Goal: Task Accomplishment & Management: Use online tool/utility

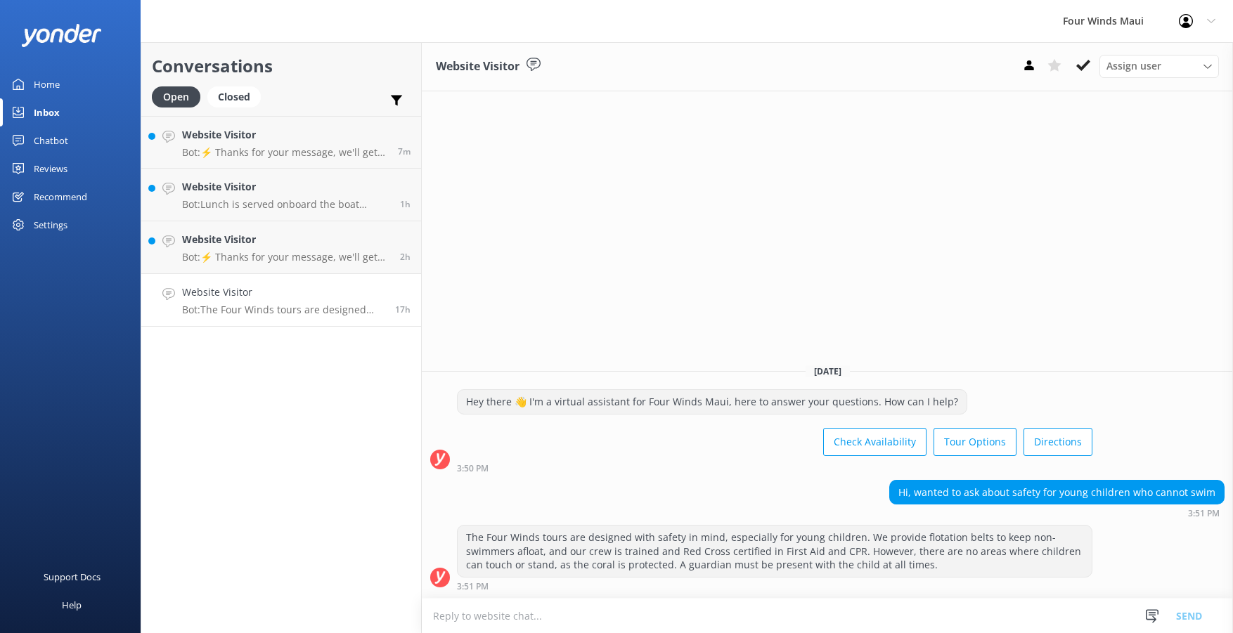
click at [303, 316] on p "Bot: The Four Winds tours are designed with safety in mind, especially for youn…" at bounding box center [283, 310] width 202 height 13
click at [270, 289] on h4 "Website Visitor" at bounding box center [283, 292] width 202 height 15
click at [1084, 60] on icon at bounding box center [1083, 65] width 14 height 14
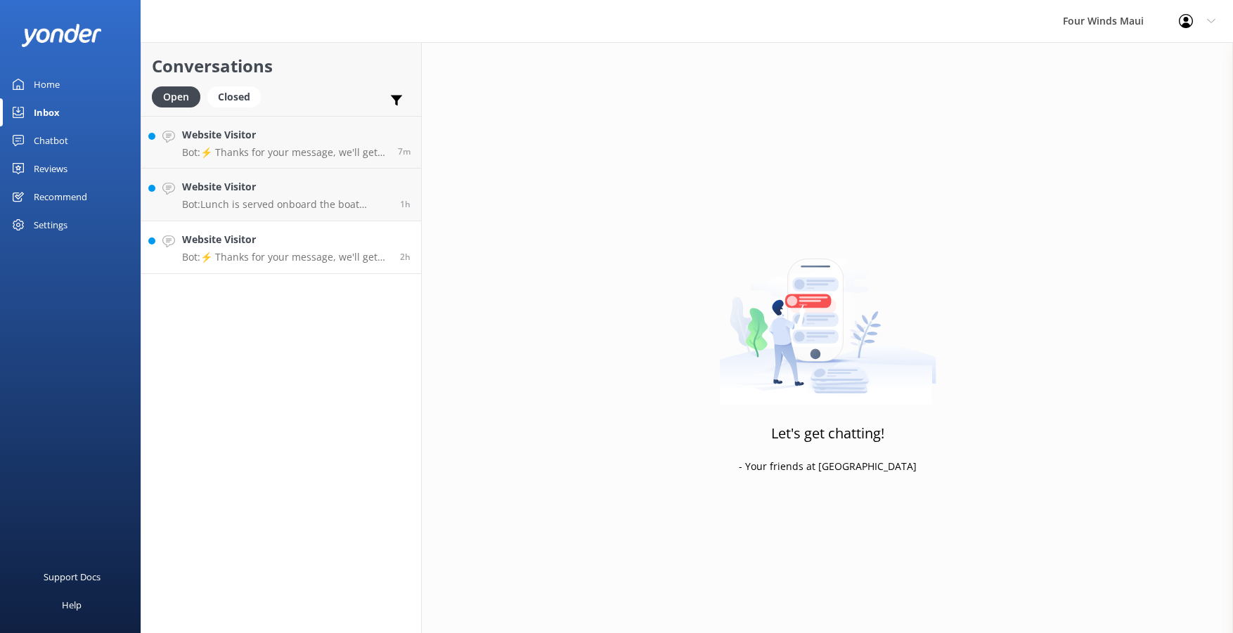
click at [247, 256] on p "Bot: ⚡ Thanks for your message, we'll get back to you as soon as we can. Feel f…" at bounding box center [285, 257] width 207 height 13
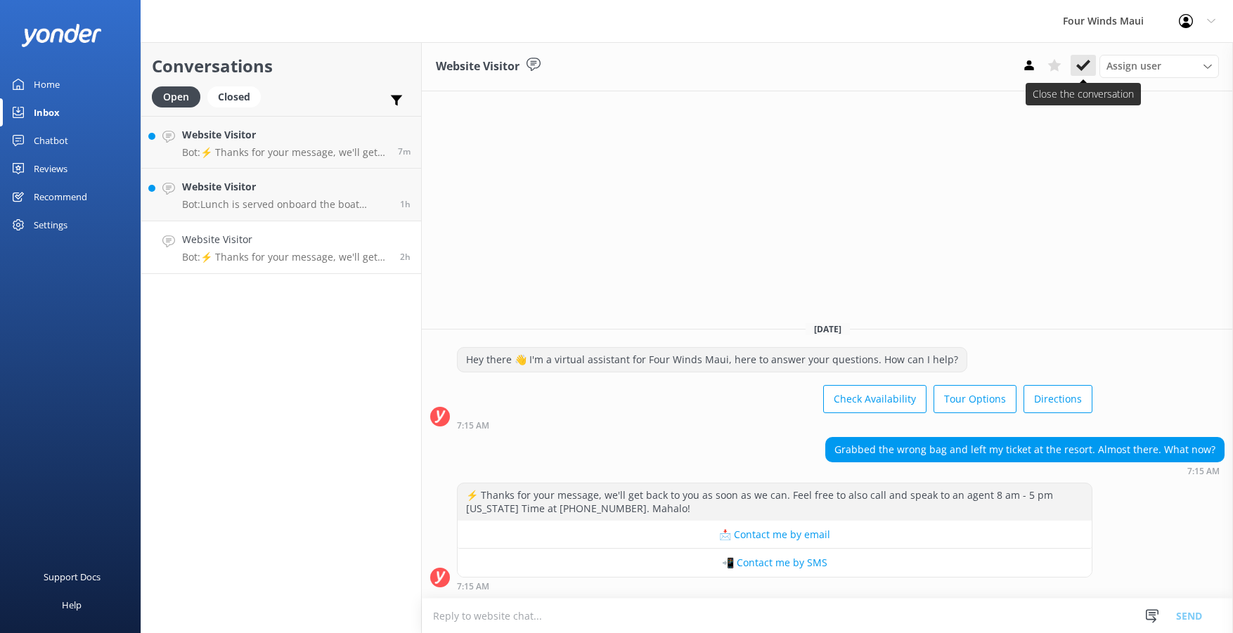
click at [1078, 65] on use at bounding box center [1083, 65] width 14 height 11
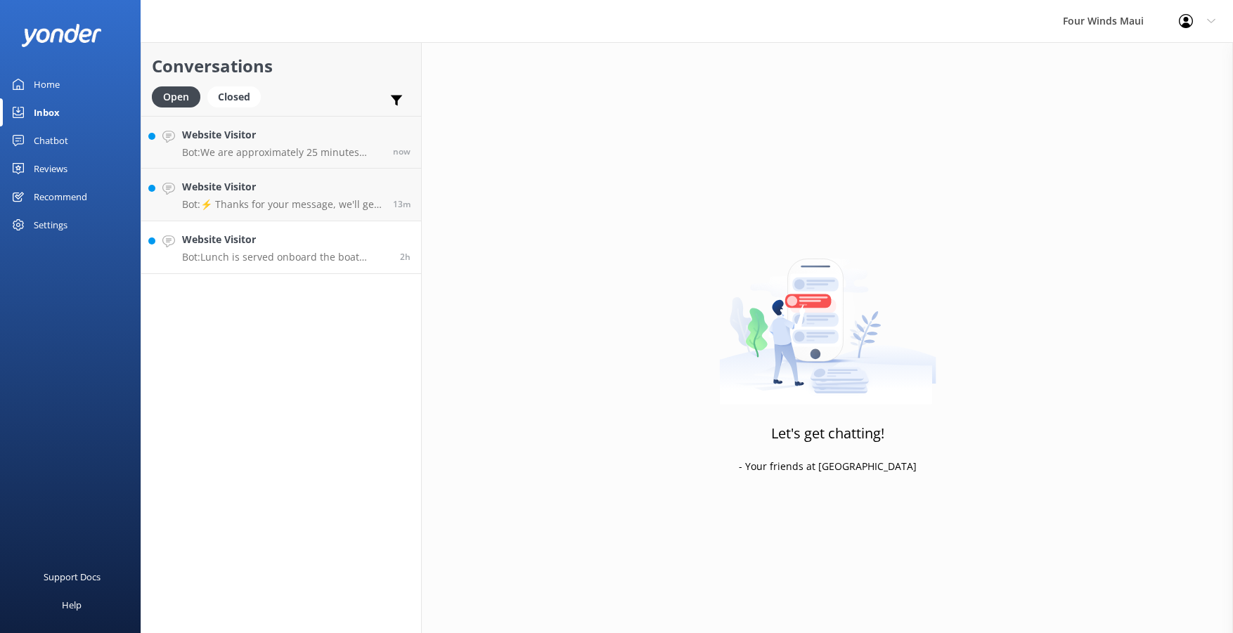
click at [236, 252] on p "Bot: Lunch is served onboard the boat during the snorkel tour." at bounding box center [285, 257] width 207 height 13
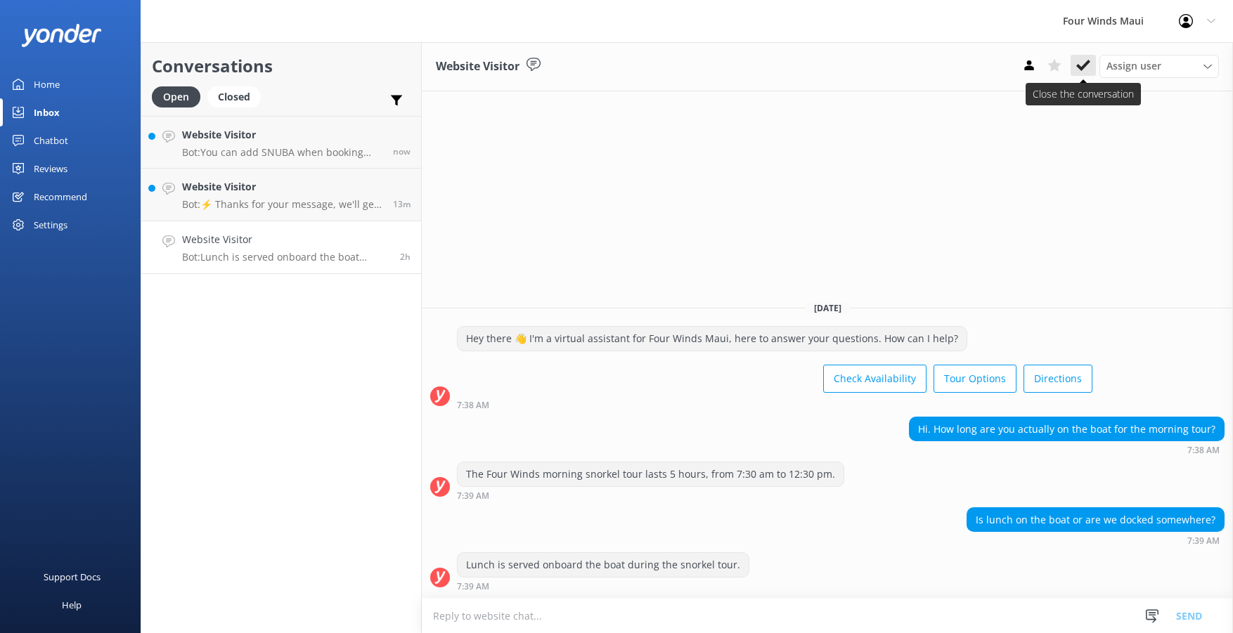
click at [1085, 67] on use at bounding box center [1083, 65] width 14 height 11
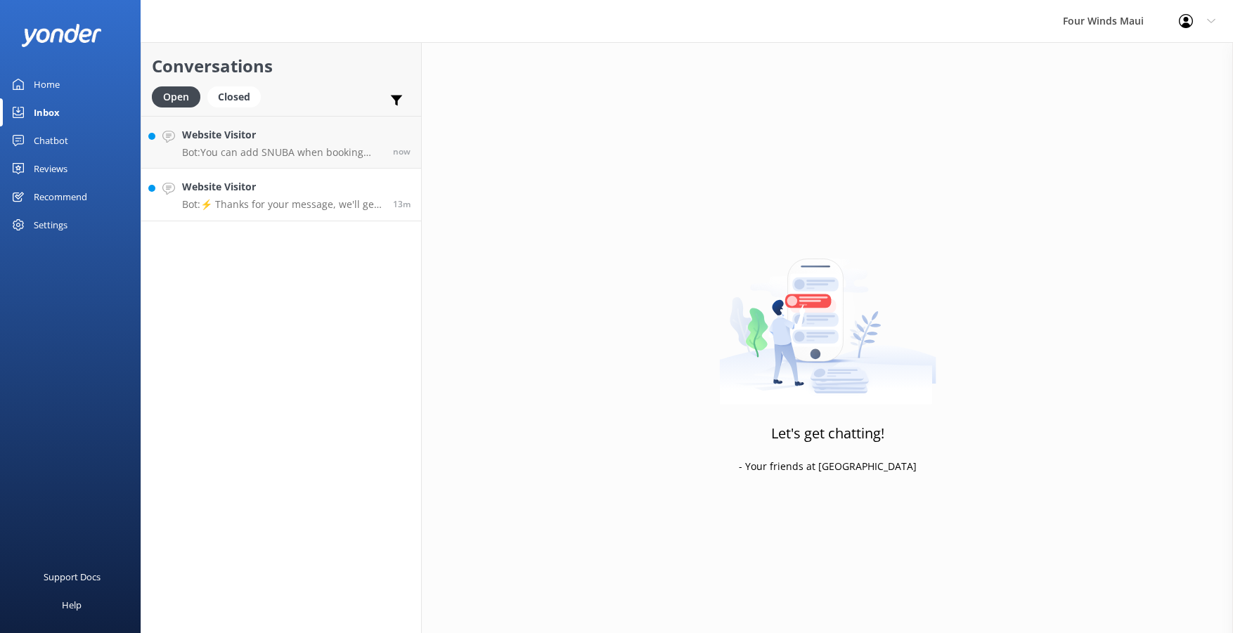
click at [274, 200] on p "Bot: ⚡ Thanks for your message, we'll get back to you as soon as we can. Feel f…" at bounding box center [282, 204] width 200 height 13
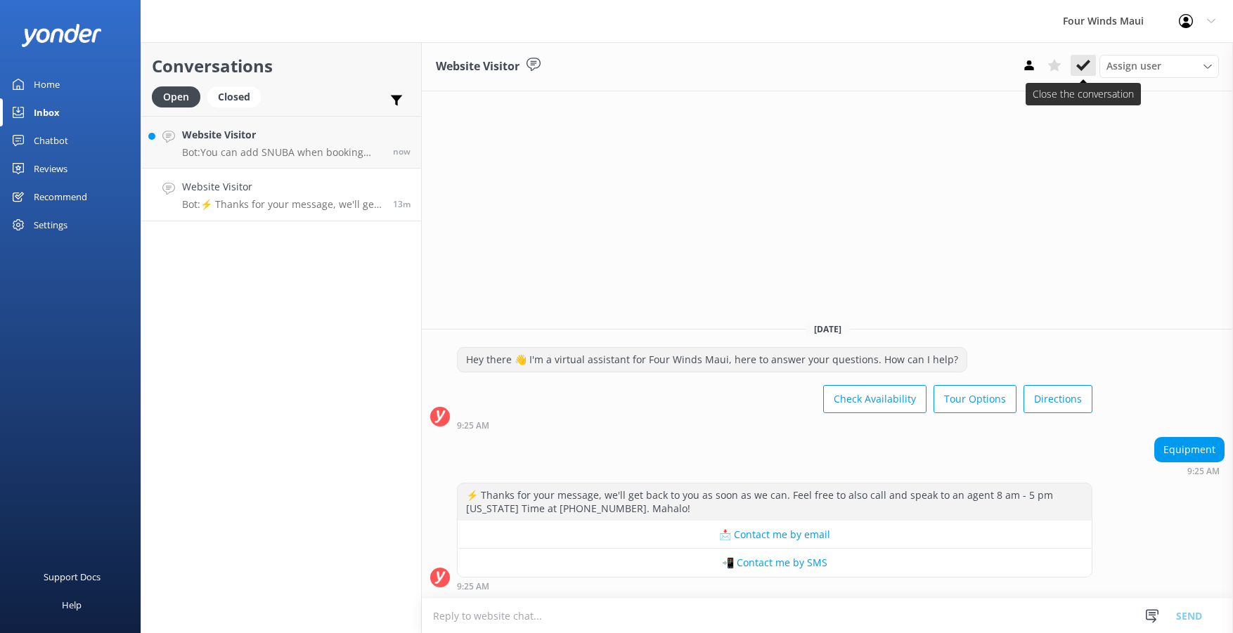
click at [1081, 65] on icon at bounding box center [1083, 65] width 14 height 14
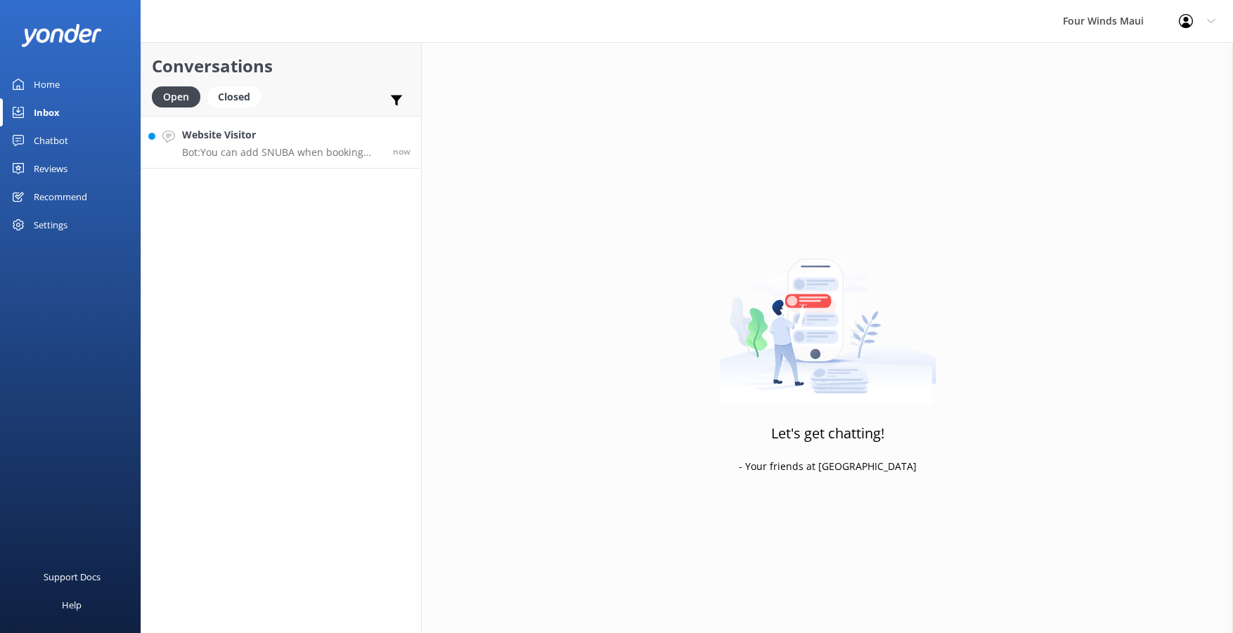
click at [296, 146] on p "Bot: You can add SNUBA when booking your snorkel tour online or call [PHONE_NUM…" at bounding box center [282, 152] width 200 height 13
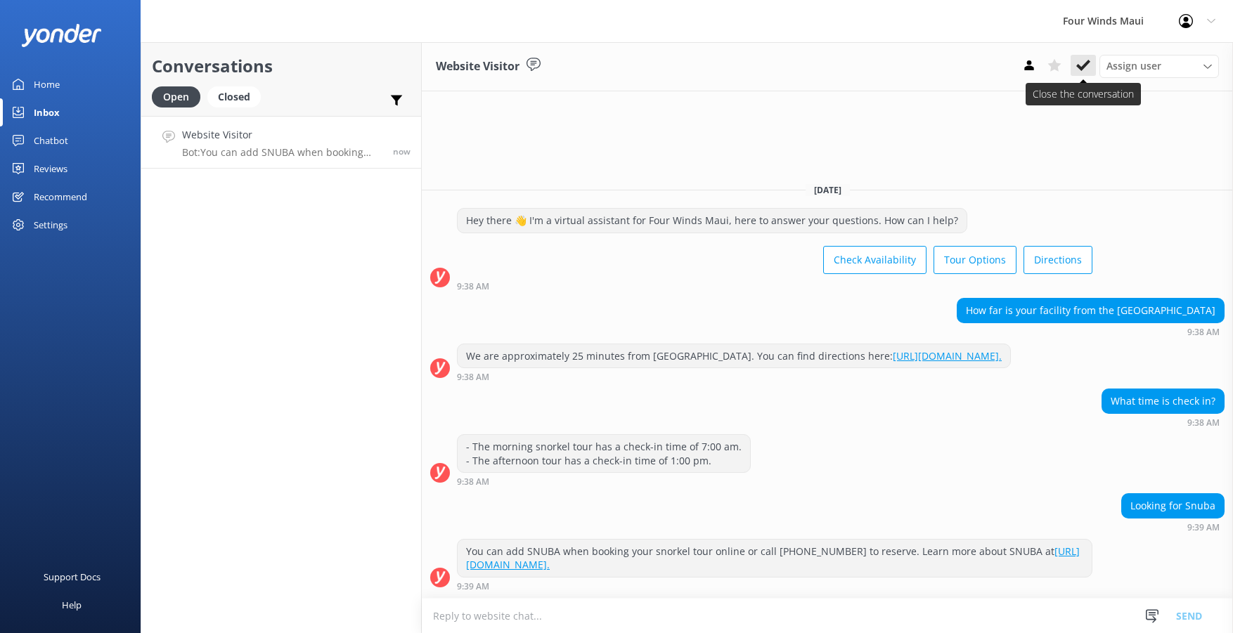
click at [1083, 58] on button at bounding box center [1083, 65] width 25 height 21
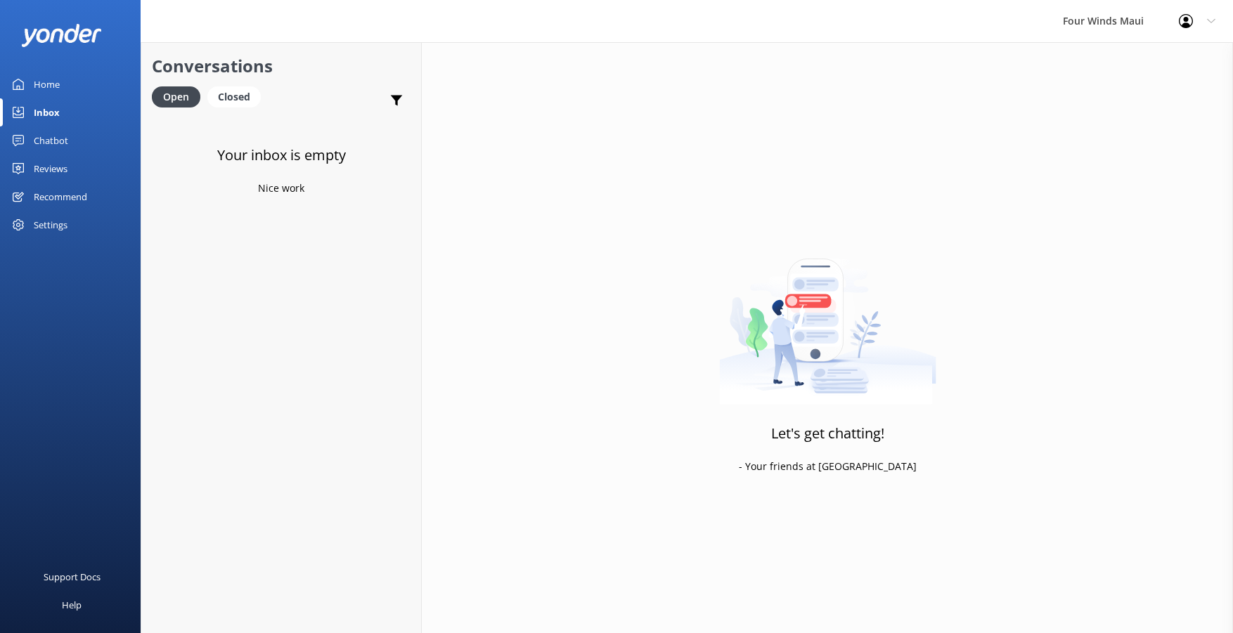
click at [27, 72] on link "Home" at bounding box center [70, 84] width 141 height 28
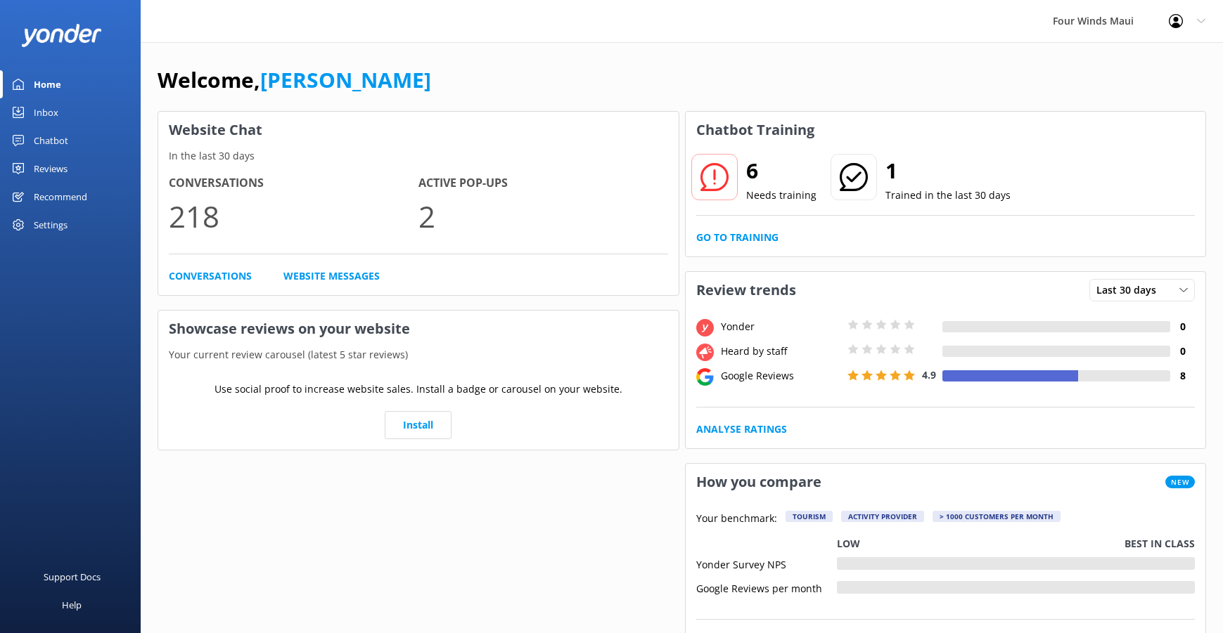
click at [77, 143] on link "Chatbot" at bounding box center [70, 141] width 141 height 28
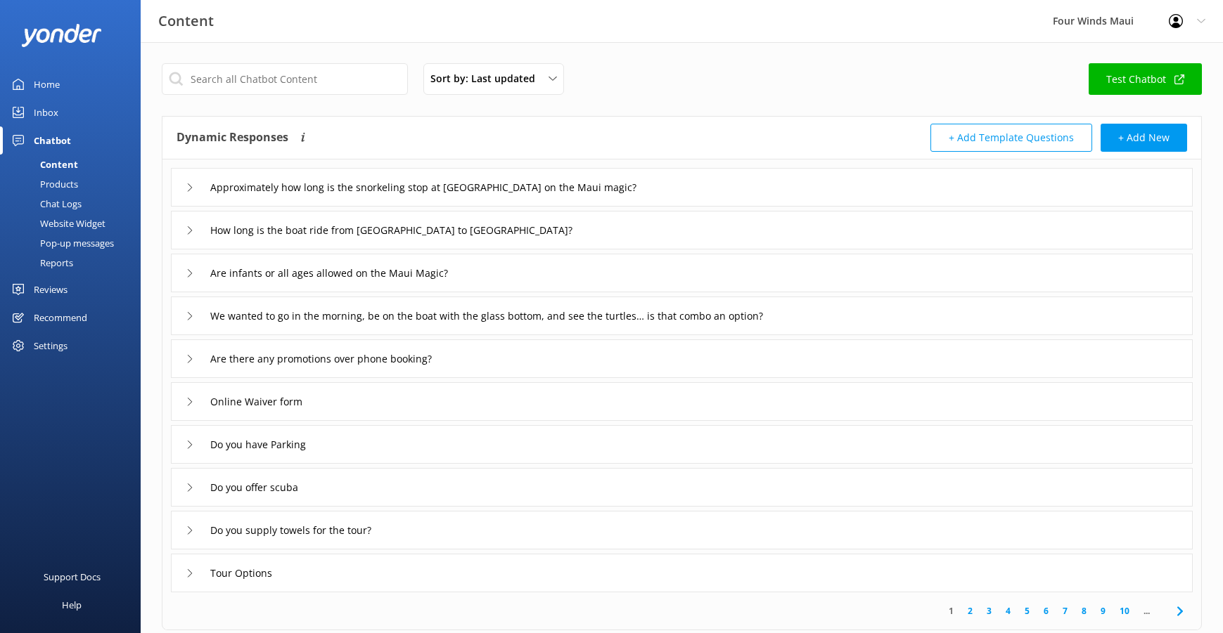
click at [59, 202] on div "Chat Logs" at bounding box center [44, 204] width 73 height 20
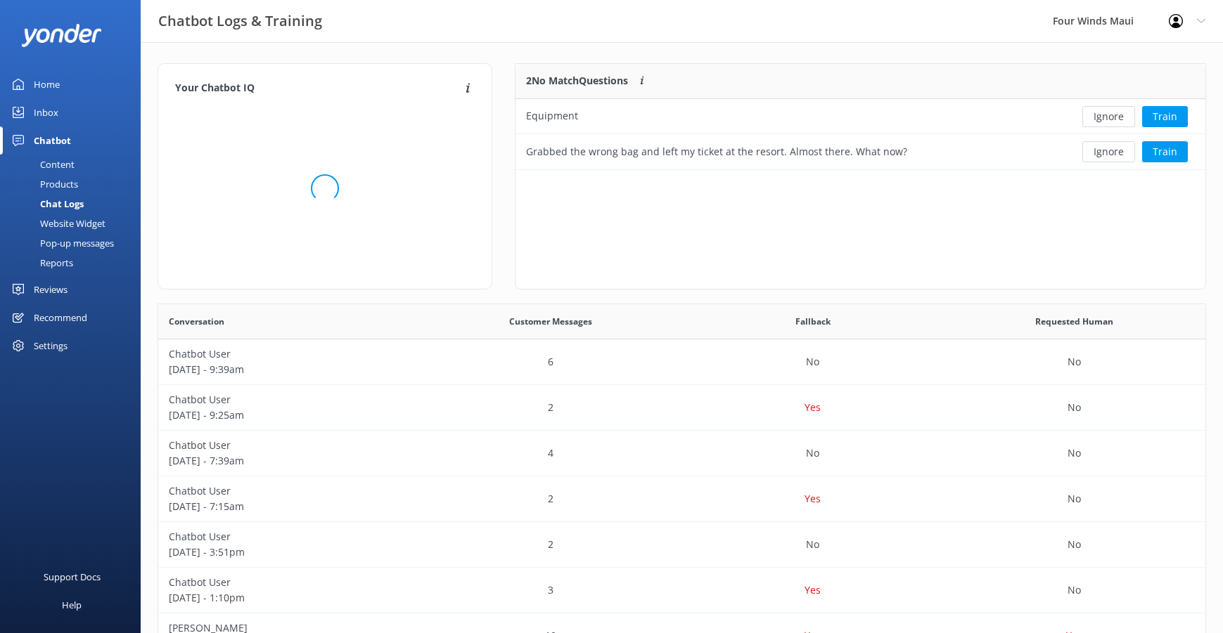
scroll to position [96, 680]
click at [1112, 108] on button "Ignore" at bounding box center [1108, 116] width 53 height 21
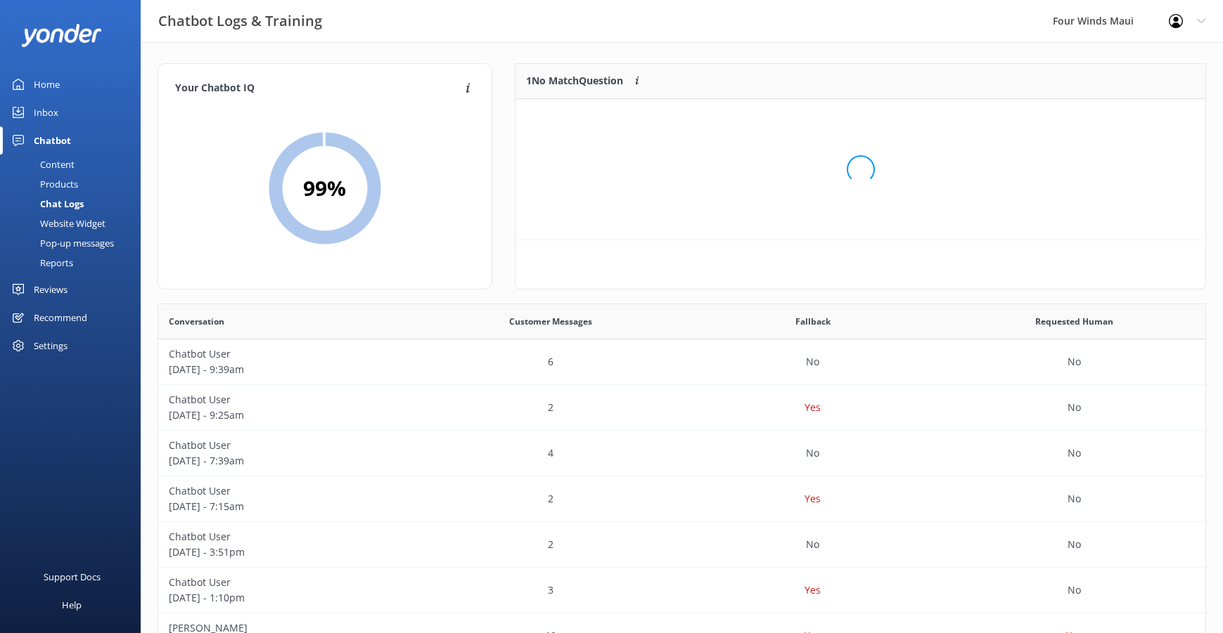
scroll to position [60, 680]
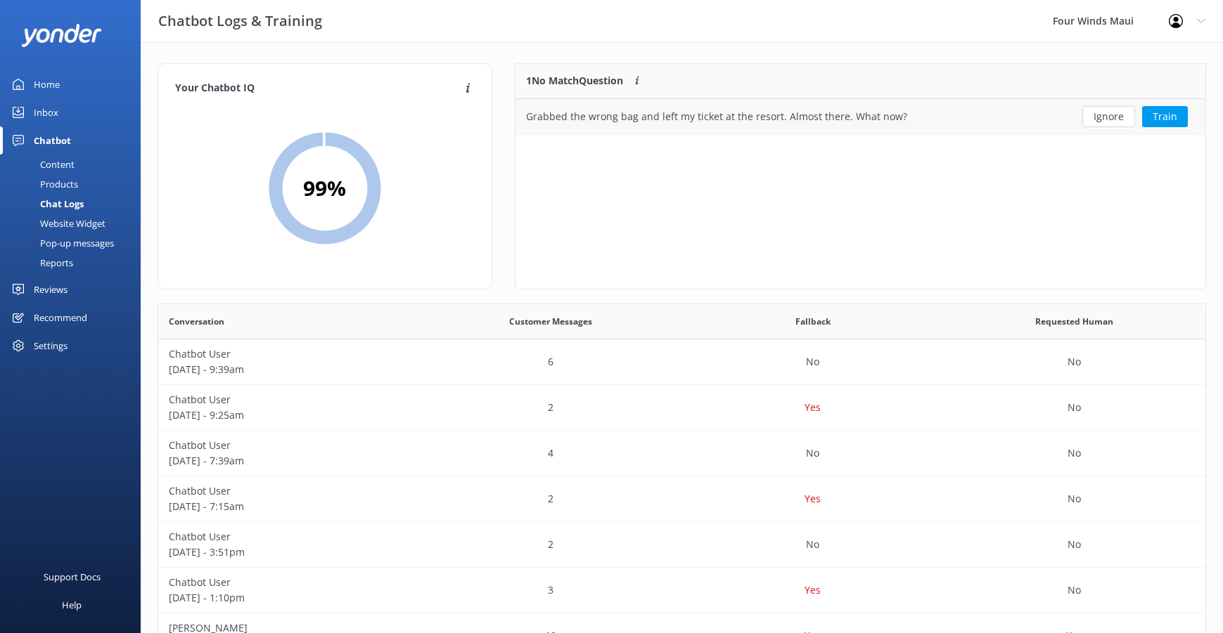
click at [1129, 127] on div "Ignore Train" at bounding box center [1134, 116] width 141 height 35
click at [1106, 122] on button "Ignore" at bounding box center [1108, 116] width 53 height 21
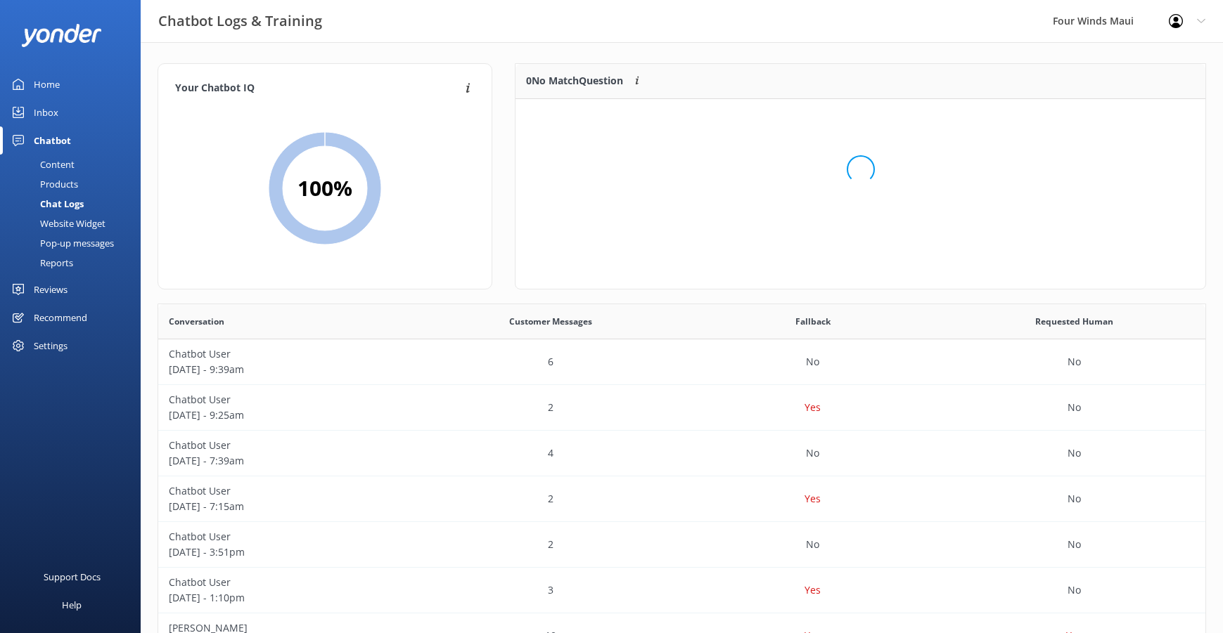
scroll to position [165, 680]
